Goal: Task Accomplishment & Management: Use online tool/utility

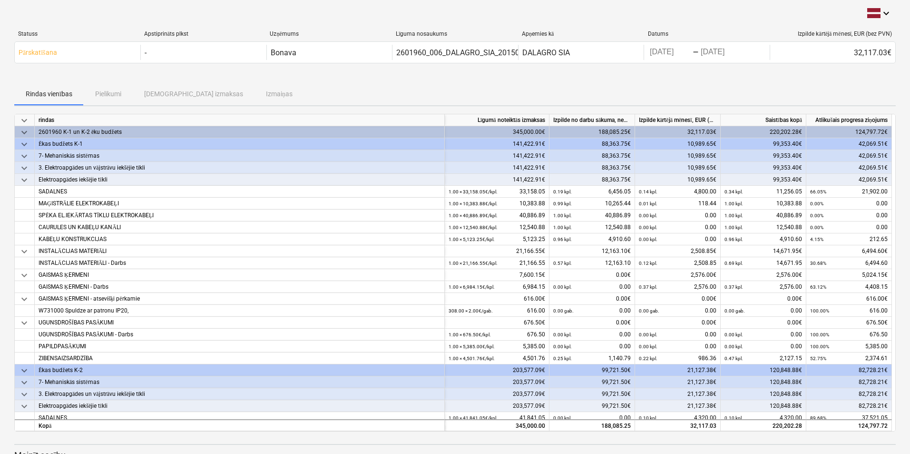
click at [115, 95] on div "Rindas vienības Pielikumi Apstiprinātas izmaksas Izmaiņas" at bounding box center [455, 93] width 882 height 23
click at [115, 96] on div "Rindas vienības Pielikumi Apstiprinātas izmaksas Izmaiņas" at bounding box center [455, 93] width 882 height 23
click at [175, 95] on div "Rindas vienības Pielikumi Apstiprinātas izmaksas Izmaiņas" at bounding box center [455, 93] width 882 height 23
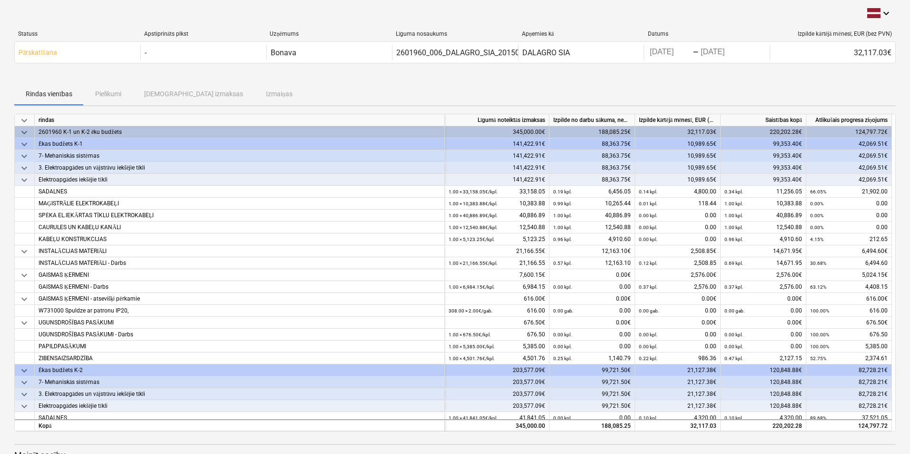
click at [199, 93] on div "Rindas vienības Pielikumi Apstiprinātas izmaksas Izmaiņas" at bounding box center [455, 93] width 882 height 23
click at [113, 98] on div "Rindas vienības Pielikumi Apstiprinātas izmaksas Izmaiņas" at bounding box center [455, 93] width 882 height 23
click at [50, 88] on span "Rindas vienības" at bounding box center [48, 94] width 69 height 16
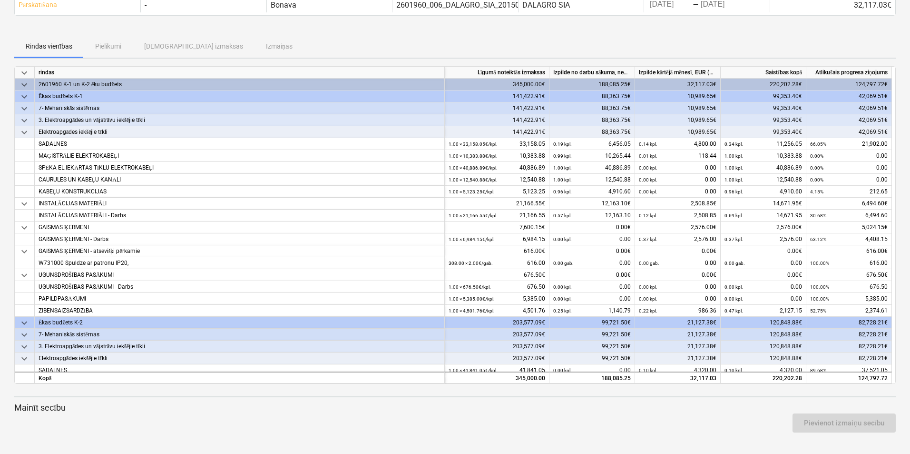
scroll to position [49, 0]
click at [636, 412] on div "Pievienot izmaiņu secību" at bounding box center [454, 421] width 889 height 27
click at [354, 68] on div "rindas" at bounding box center [240, 72] width 410 height 12
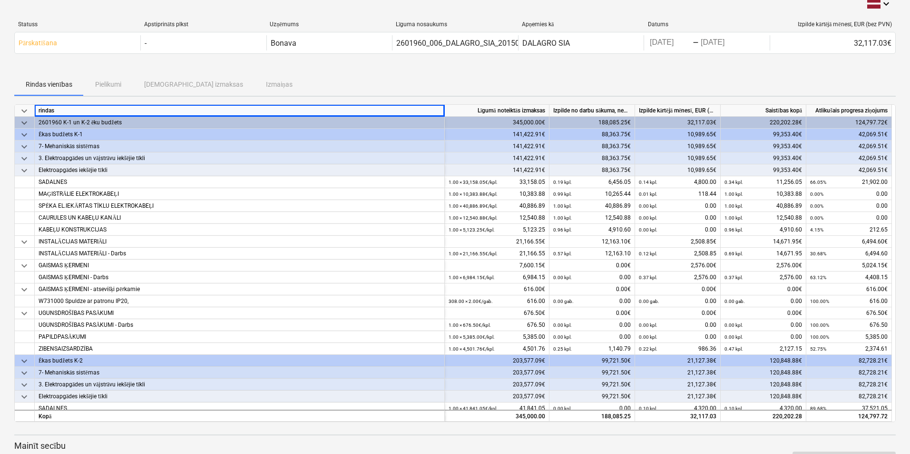
scroll to position [0, 0]
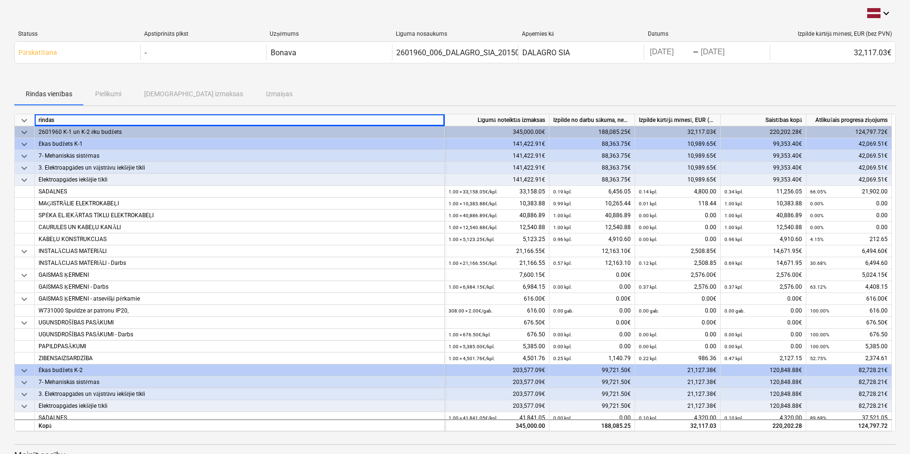
click at [356, 87] on div "Rindas vienības Pielikumi Apstiprinātas izmaksas Izmaiņas" at bounding box center [455, 93] width 882 height 23
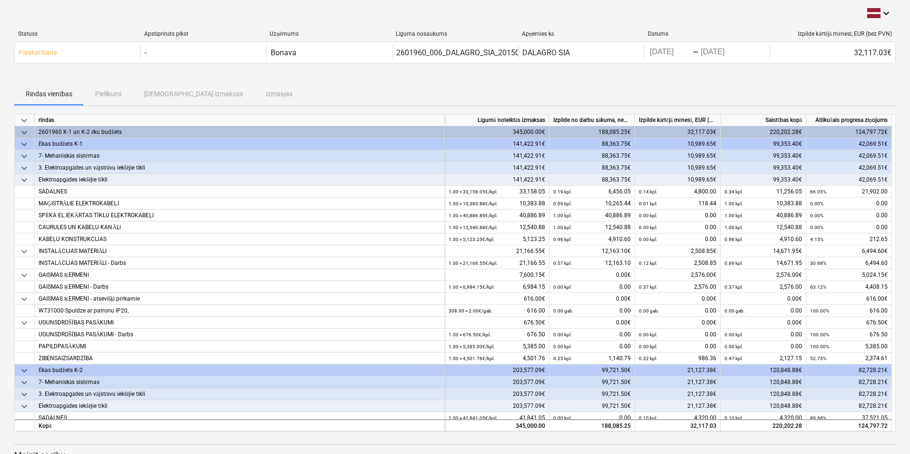
click at [165, 93] on div "Rindas vienības Pielikumi Apstiprinātas izmaksas Izmaiņas" at bounding box center [455, 93] width 882 height 23
click at [109, 94] on div "Rindas vienības Pielikumi Apstiprinātas izmaksas Izmaiņas" at bounding box center [455, 93] width 882 height 23
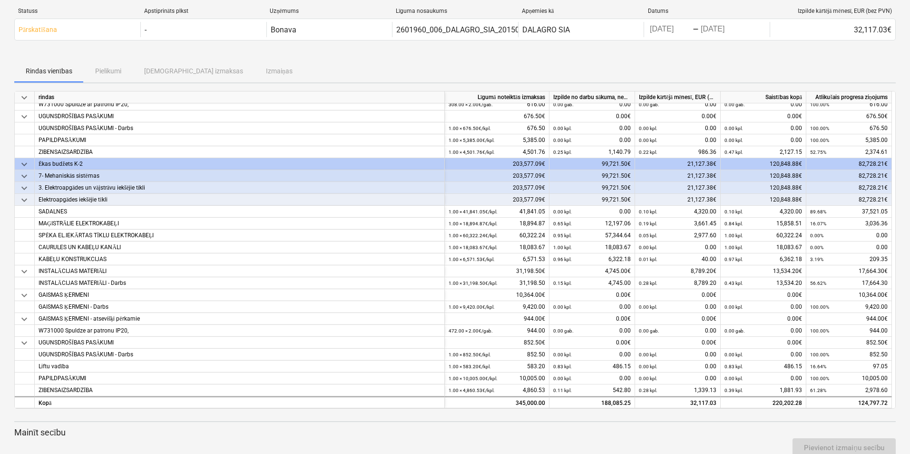
scroll to position [49, 0]
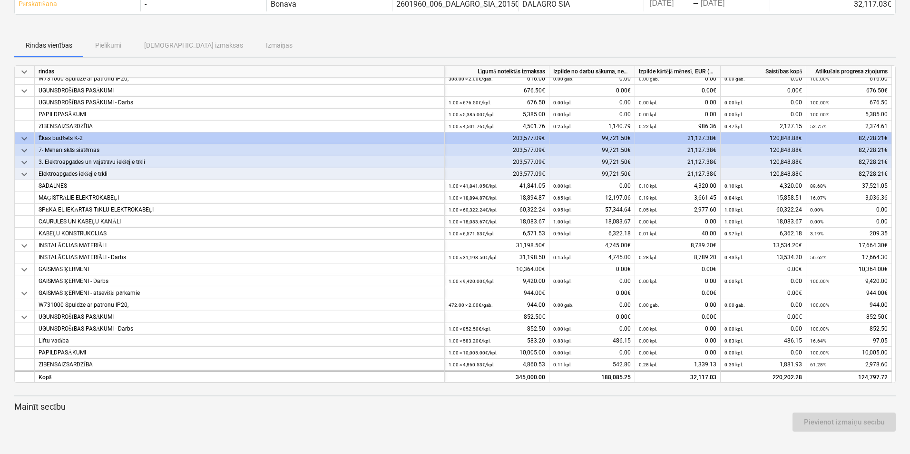
click at [861, 424] on div "Pievienot izmaiņu secību" at bounding box center [844, 421] width 111 height 27
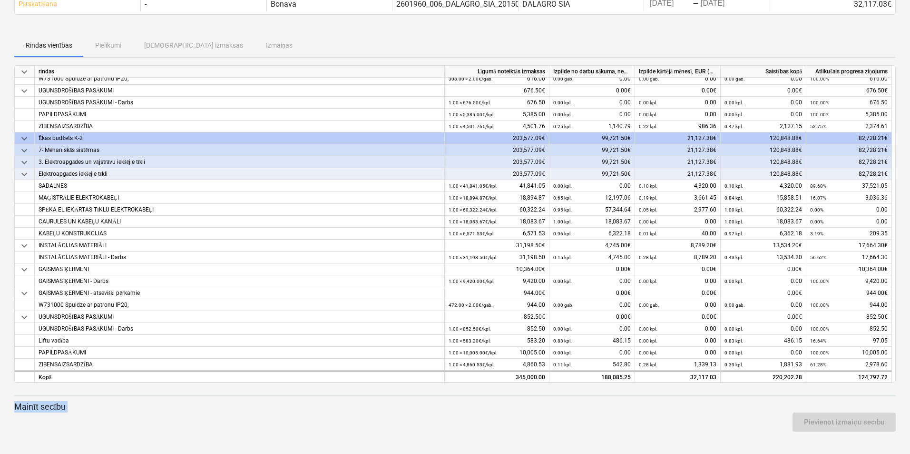
click at [861, 424] on div "Pievienot izmaiņu secību" at bounding box center [844, 421] width 111 height 27
click at [527, 411] on div "Pievienot izmaiņu secību" at bounding box center [454, 421] width 889 height 27
click at [32, 404] on p "Mainīt secību" at bounding box center [455, 406] width 882 height 11
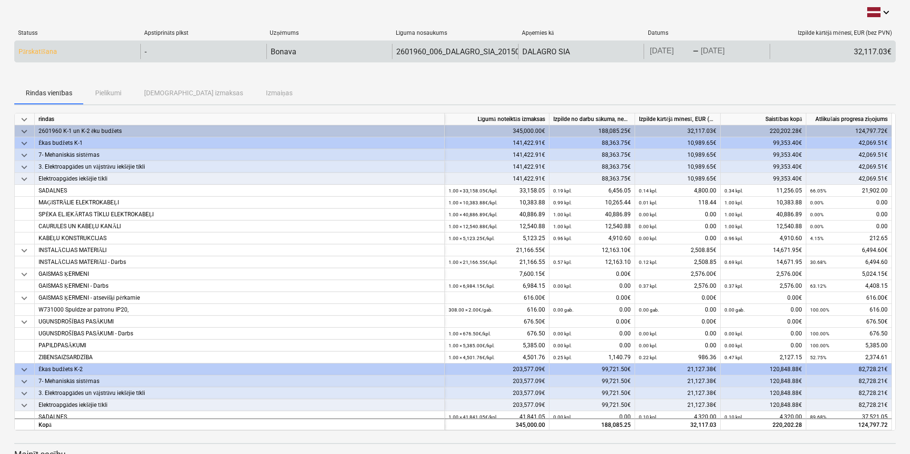
scroll to position [0, 0]
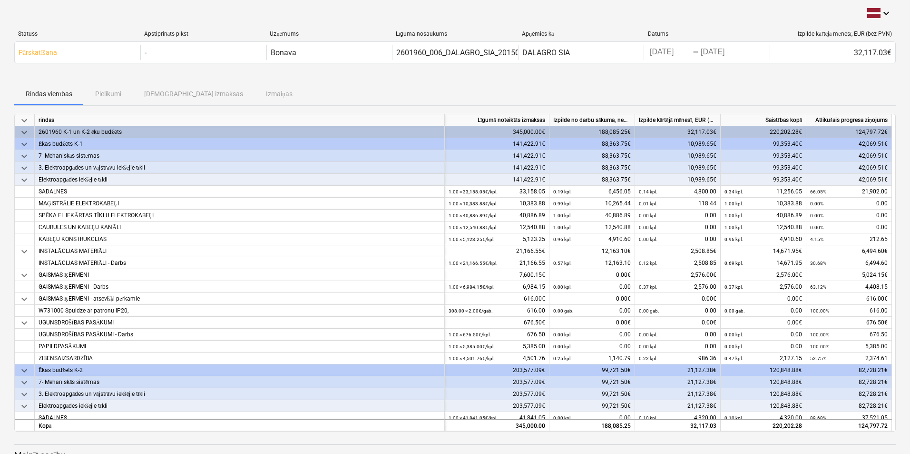
click at [104, 97] on div "Rindas vienības Pielikumi Apstiprinātas izmaksas Izmaiņas" at bounding box center [455, 93] width 882 height 23
click at [167, 87] on div "Rindas vienības Pielikumi Apstiprinātas izmaksas Izmaiņas" at bounding box center [455, 93] width 882 height 23
drag, startPoint x: 226, startPoint y: 97, endPoint x: 371, endPoint y: 109, distance: 145.6
click at [227, 97] on div "Rindas vienības Pielikumi Apstiprinātas izmaksas Izmaiņas" at bounding box center [455, 93] width 882 height 23
click at [371, 104] on div "Rindas vienības Pielikumi Apstiprinātas izmaksas Izmaiņas" at bounding box center [455, 93] width 882 height 23
